Goal: Find specific page/section: Find specific page/section

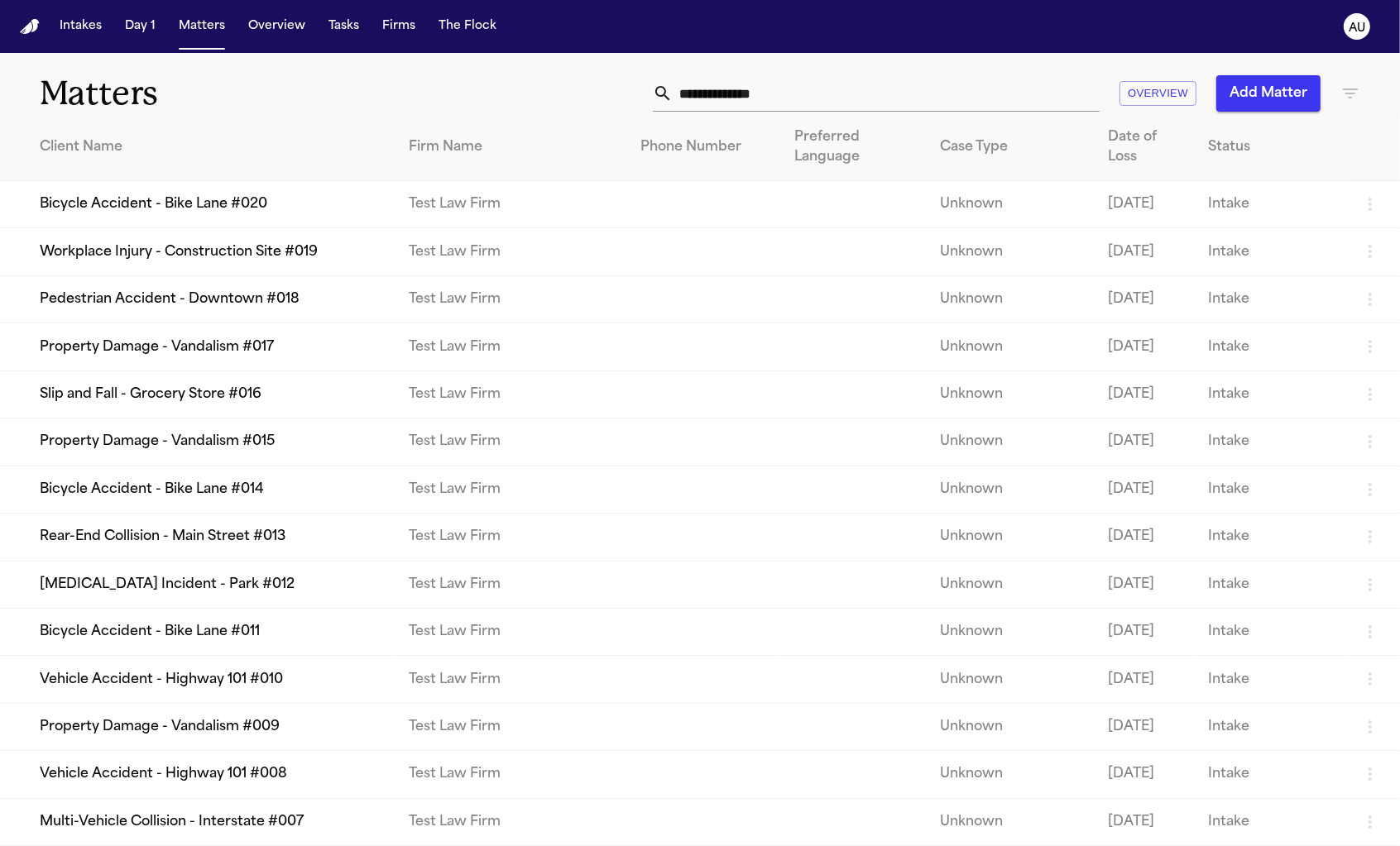
click at [286, 228] on td "Bicycle Accident - Bike Lane #020" at bounding box center [198, 205] width 395 height 47
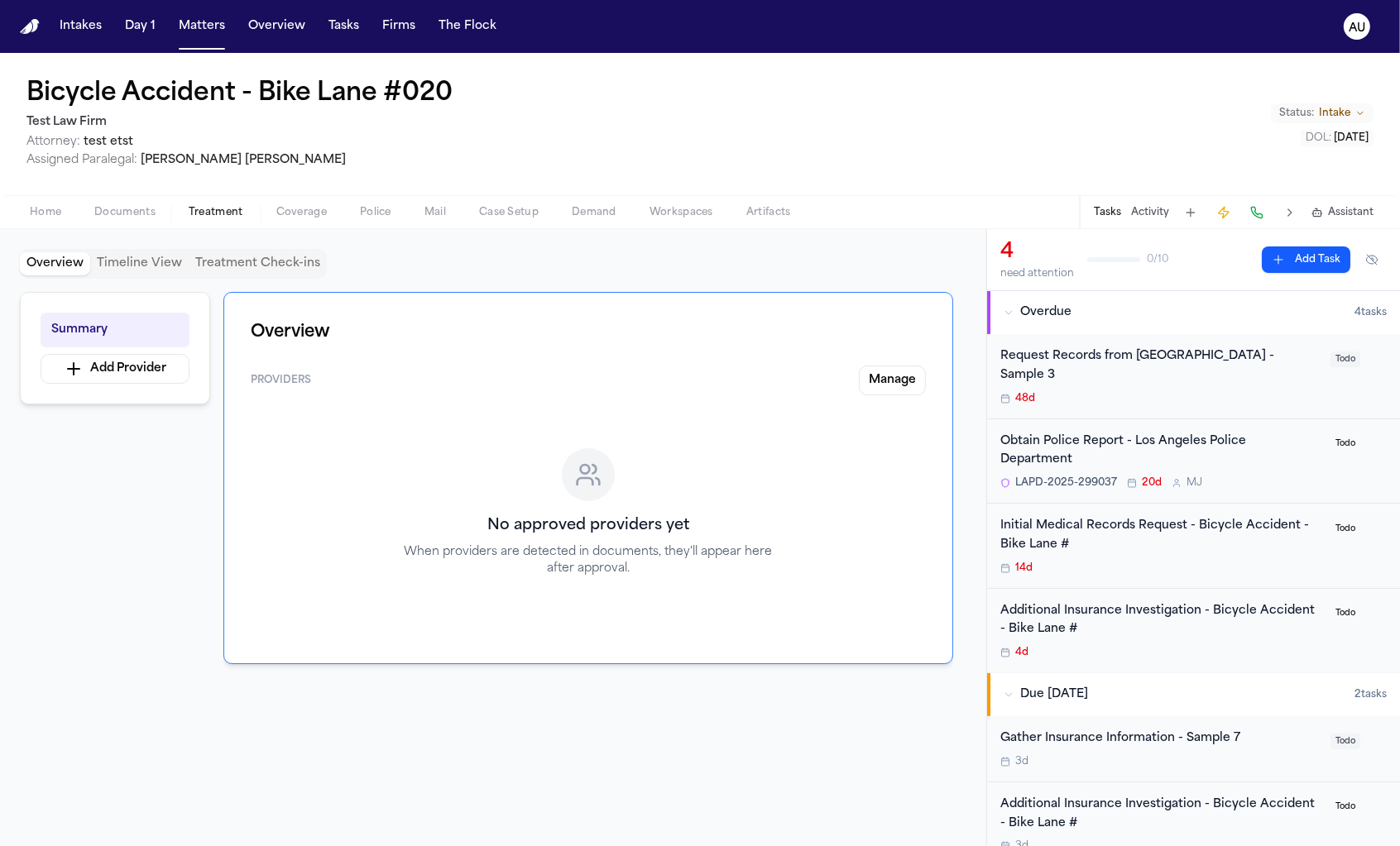
drag, startPoint x: 255, startPoint y: 202, endPoint x: 265, endPoint y: 191, distance: 14.9
click at [265, 191] on div "Bicycle Accident - Bike Lane #020 Test Law Firm Attorney: test etst Assigned Pa…" at bounding box center [700, 141] width 1400 height 177
click at [55, 229] on div "Overview Timeline View Treatment Check-ins Summary Add Provider Overview Provid…" at bounding box center [493, 537] width 986 height 617
click at [55, 210] on span "Home" at bounding box center [45, 213] width 31 height 13
